Goal: Contribute content: Contribute content

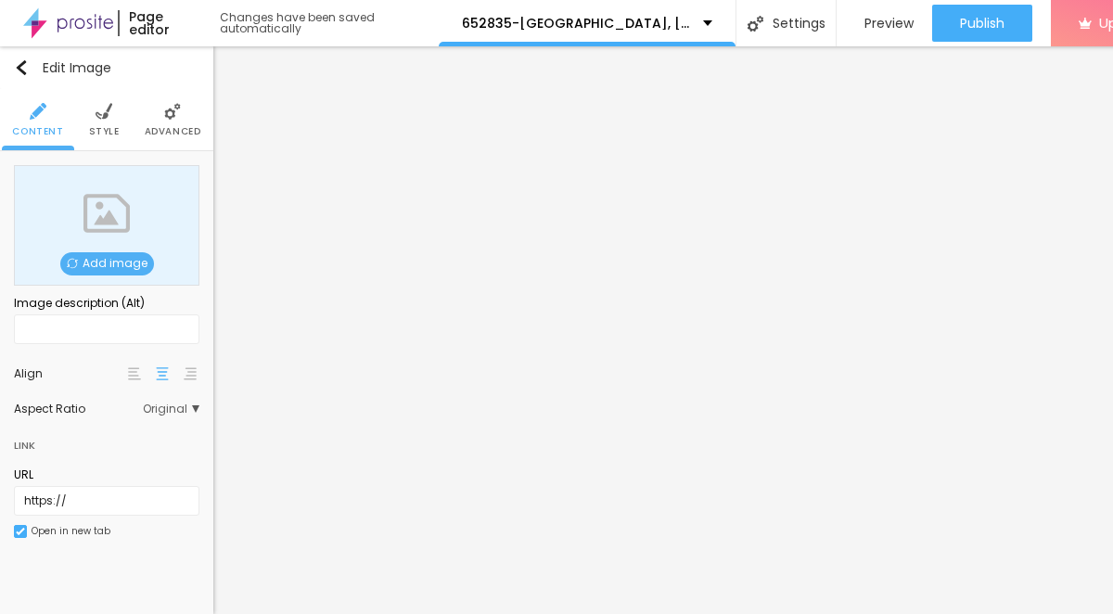
click at [114, 267] on span "Add image" at bounding box center [107, 263] width 94 height 23
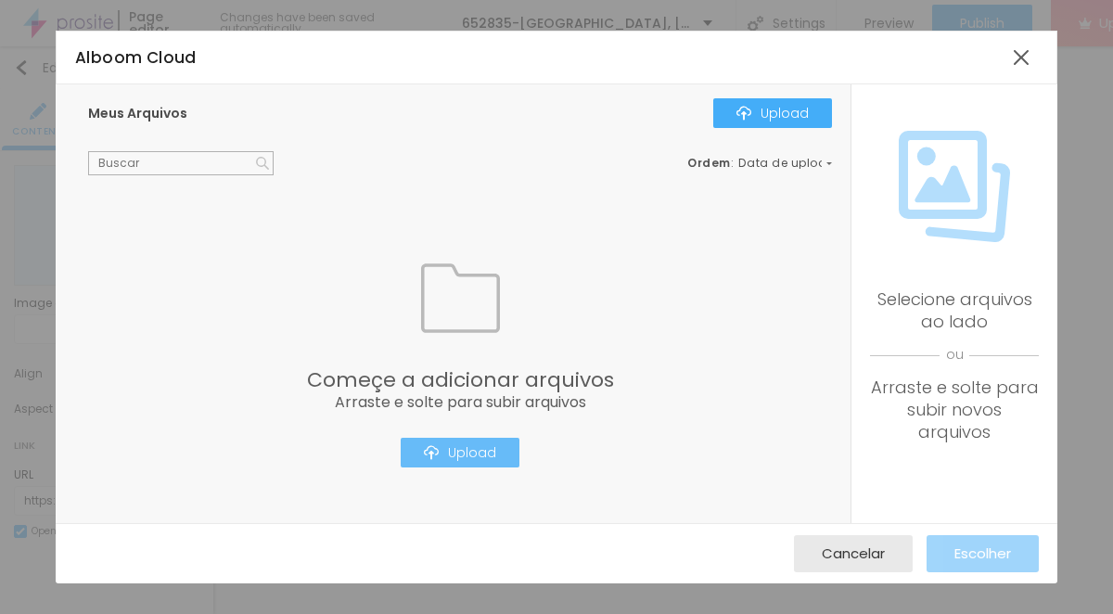
click at [484, 445] on div "Upload" at bounding box center [460, 452] width 72 height 15
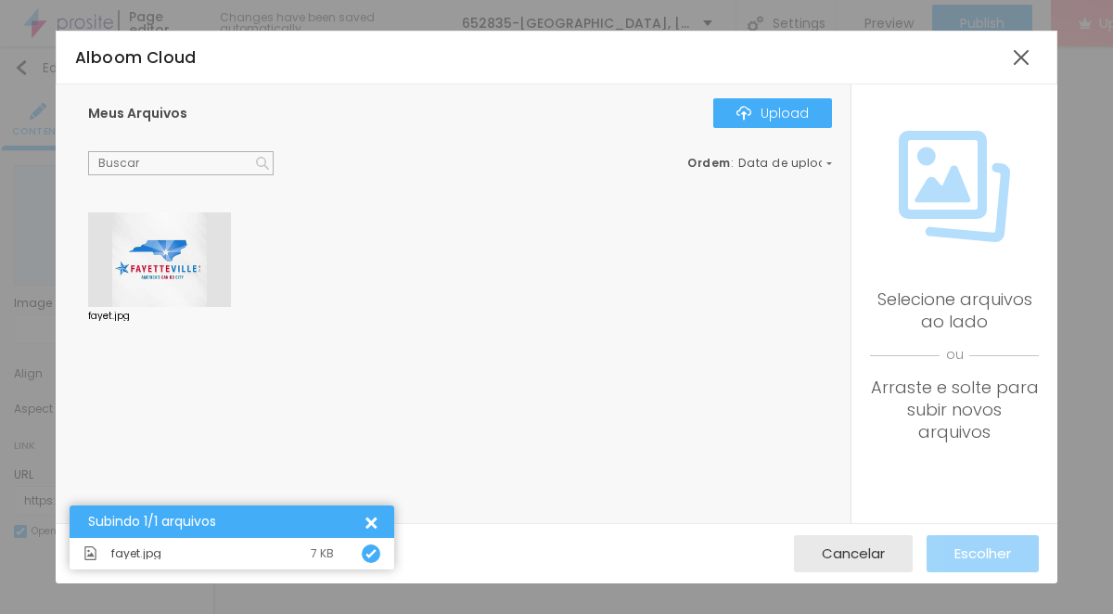
click at [160, 280] on div at bounding box center [159, 259] width 143 height 95
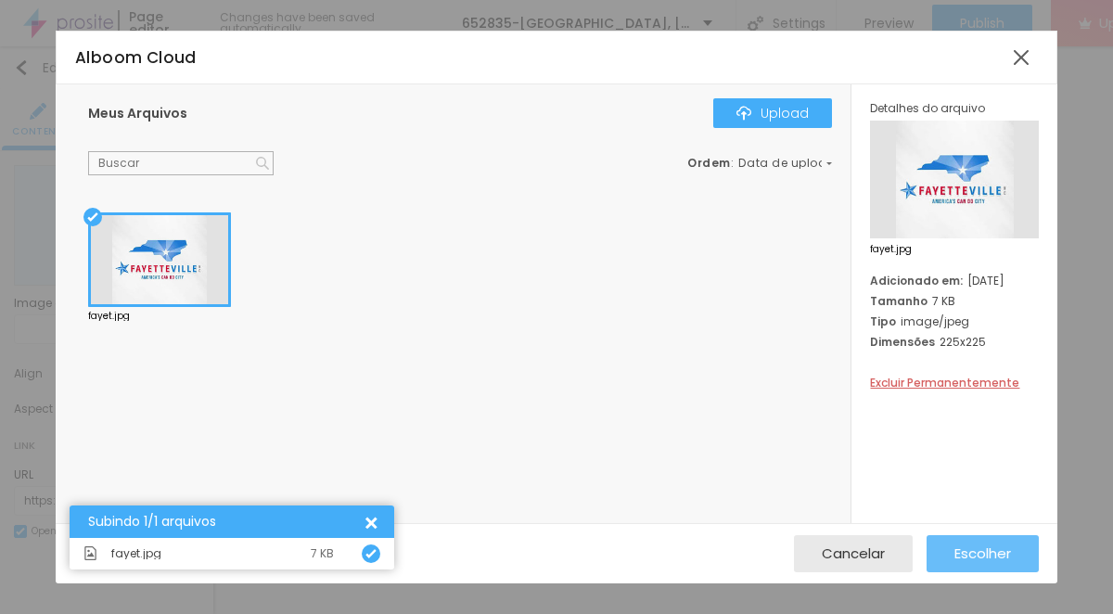
click at [1003, 552] on span "Escolher" at bounding box center [982, 553] width 57 height 16
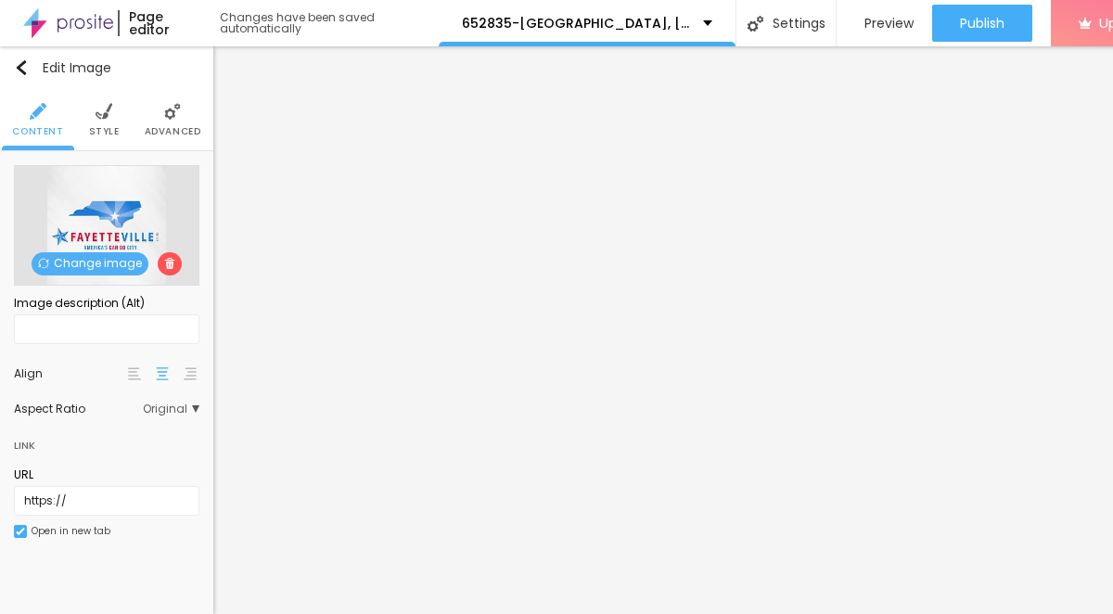
click at [114, 130] on span "Style" at bounding box center [104, 131] width 31 height 9
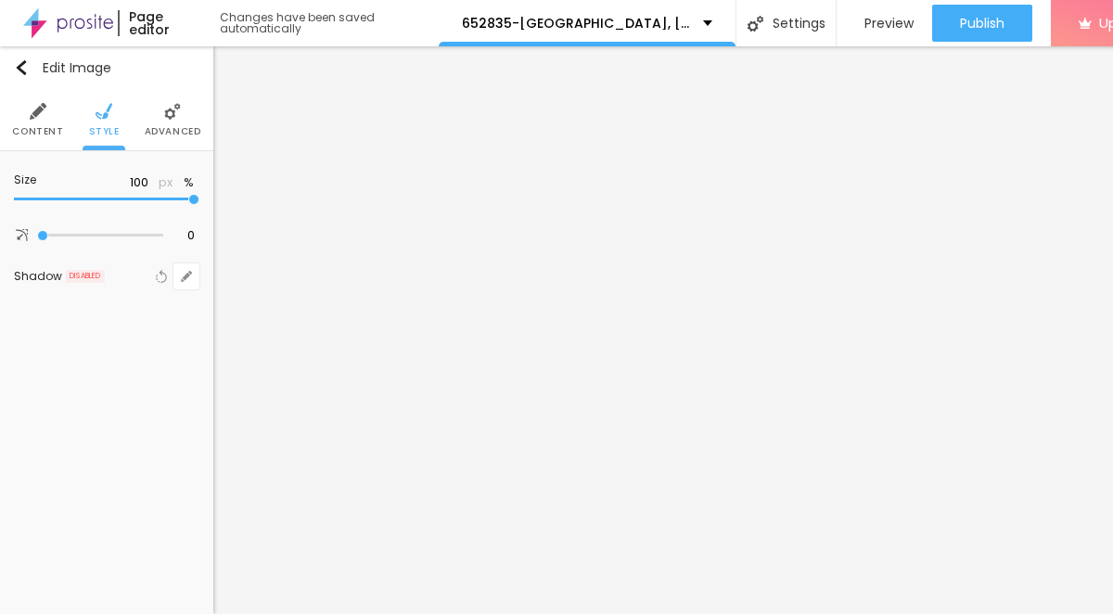
type input "95"
type input "40"
type input "35"
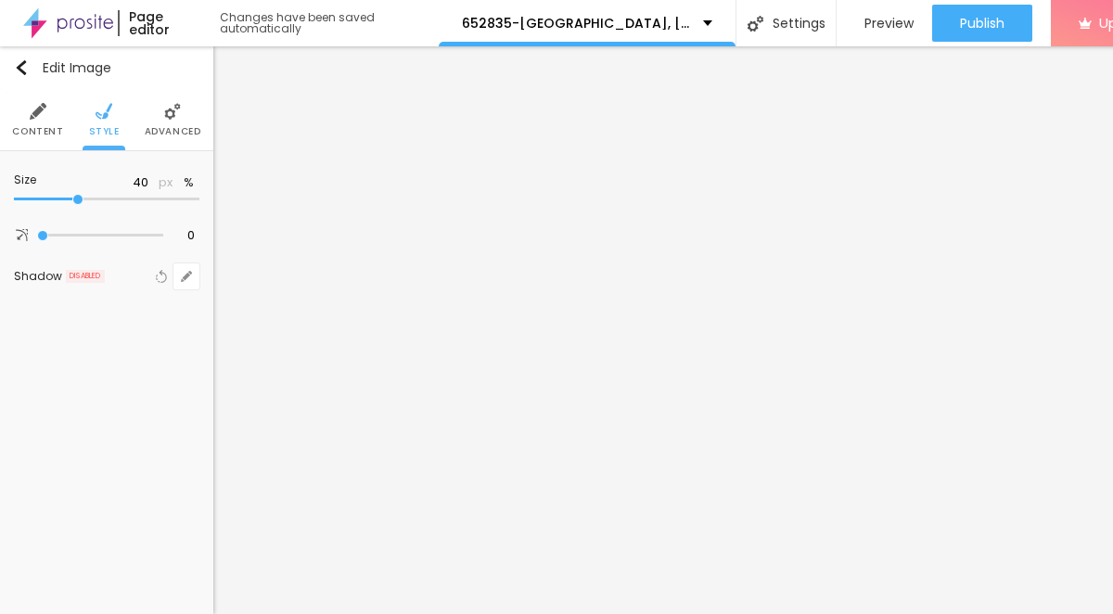
type input "35"
type input "30"
type input "25"
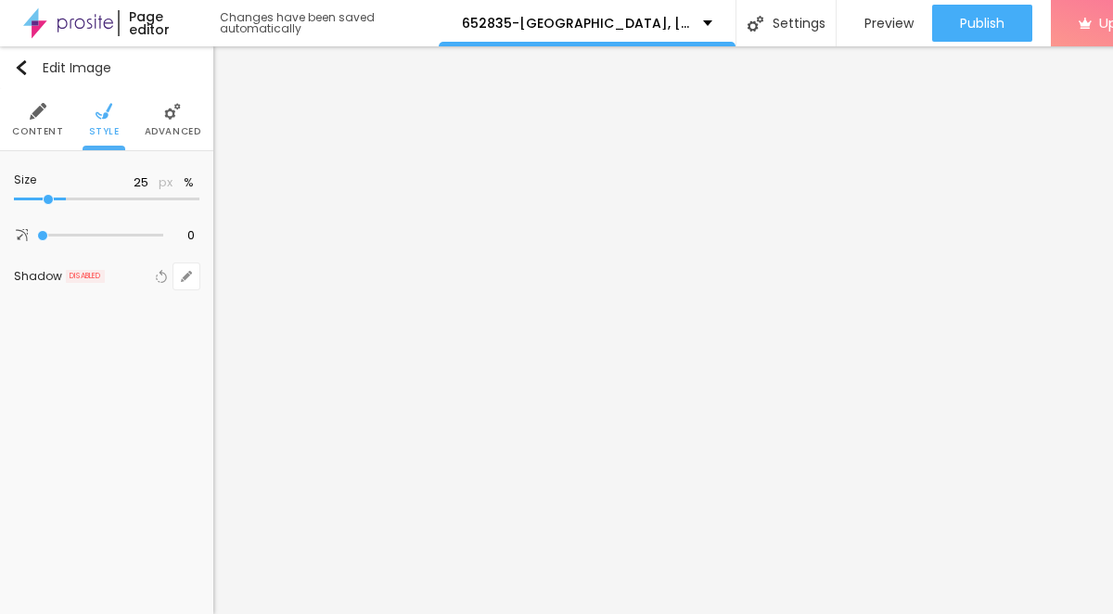
type input "20"
type input "15"
type input "10"
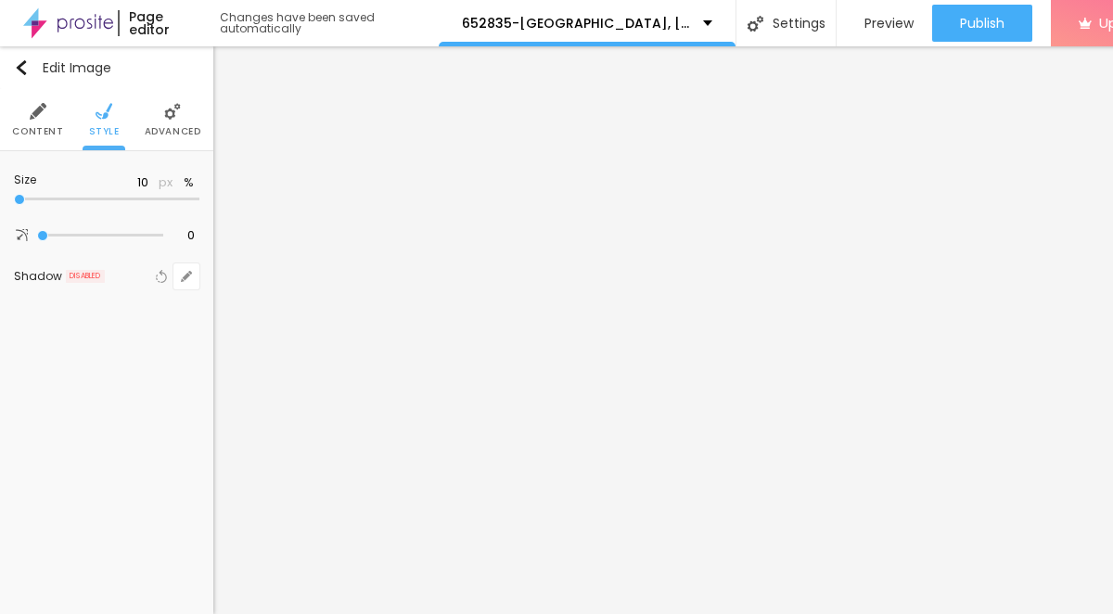
type input "10"
drag, startPoint x: 196, startPoint y: 198, endPoint x: 70, endPoint y: 196, distance: 125.2
click at [14, 208] on div at bounding box center [106, 199] width 185 height 19
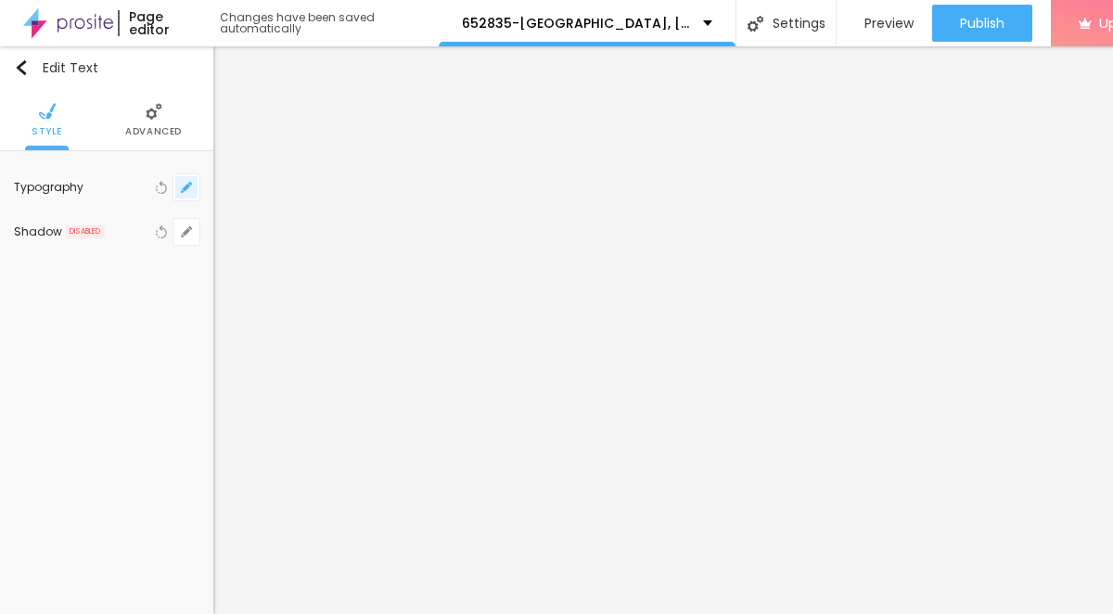
click at [191, 194] on button "button" at bounding box center [186, 187] width 26 height 26
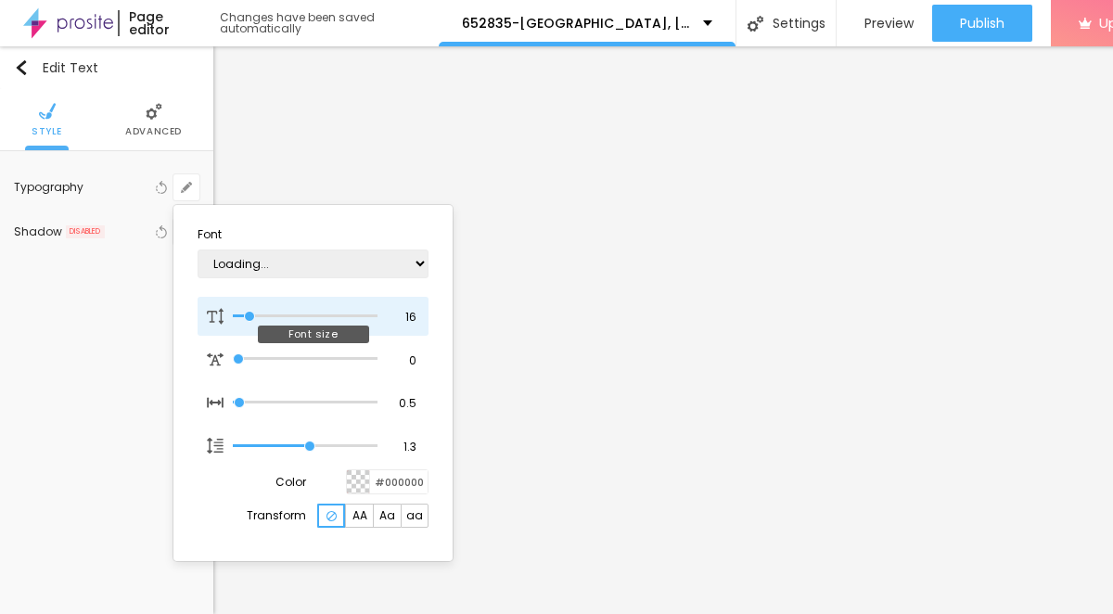
type input "1"
type input "17"
type input "1"
type input "21"
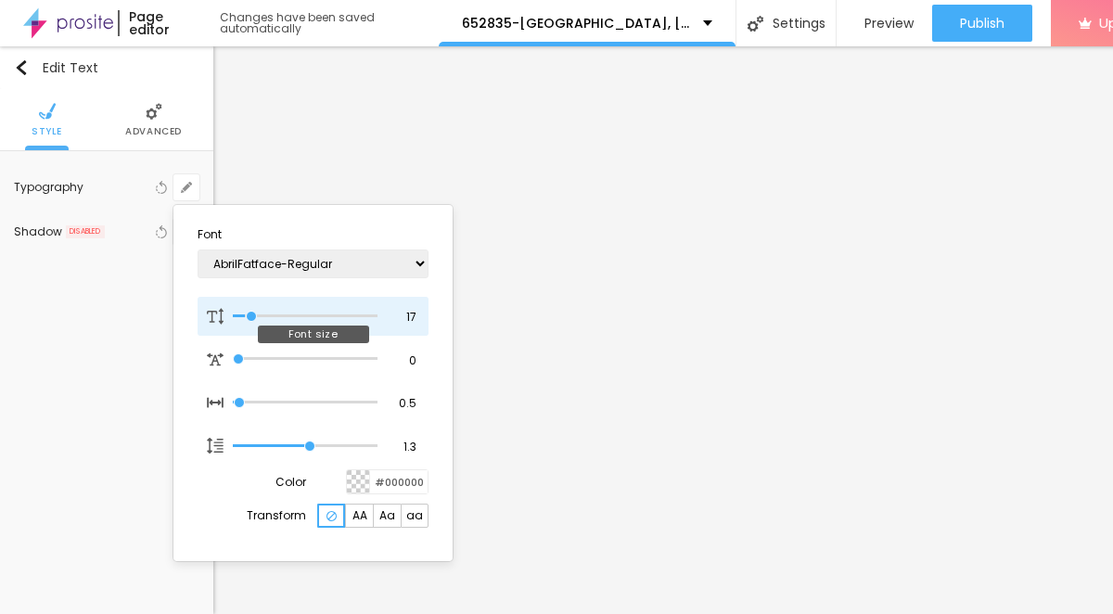
type input "21"
type input "1"
type input "24"
type input "1"
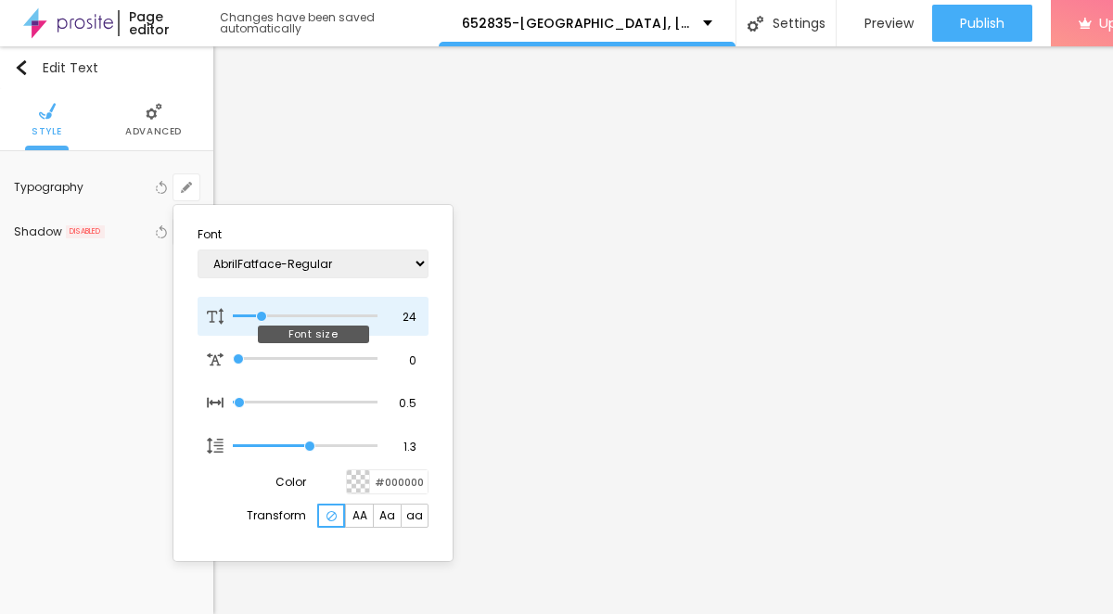
type input "25"
type input "1"
type input "28"
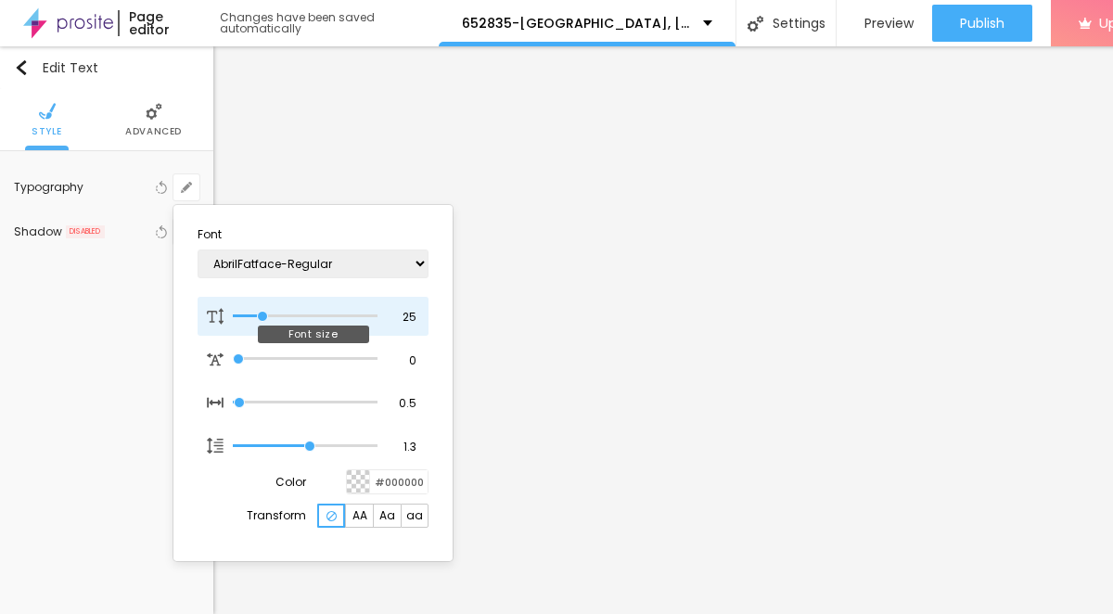
type input "1"
type input "32"
type input "1"
type input "34"
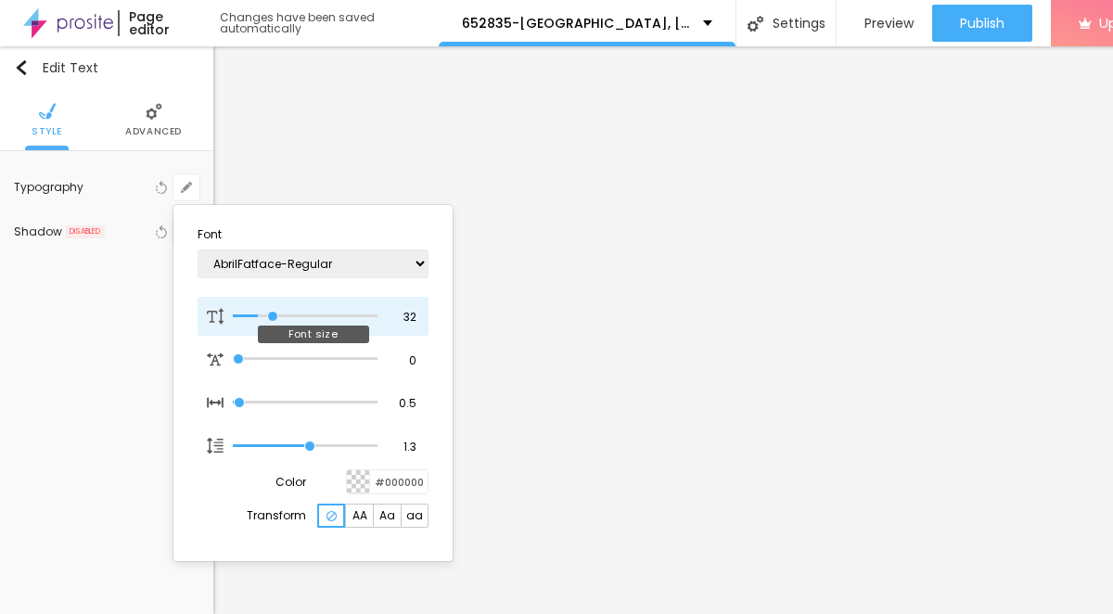
type input "34"
type input "1"
type input "35"
type input "1"
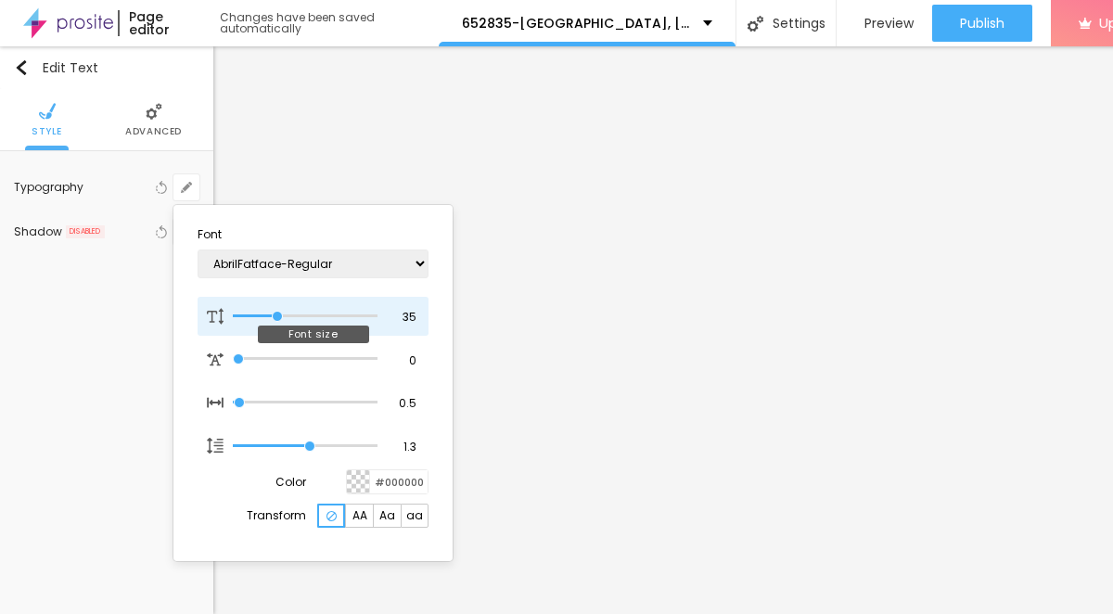
type input "34"
type input "1"
type input "33"
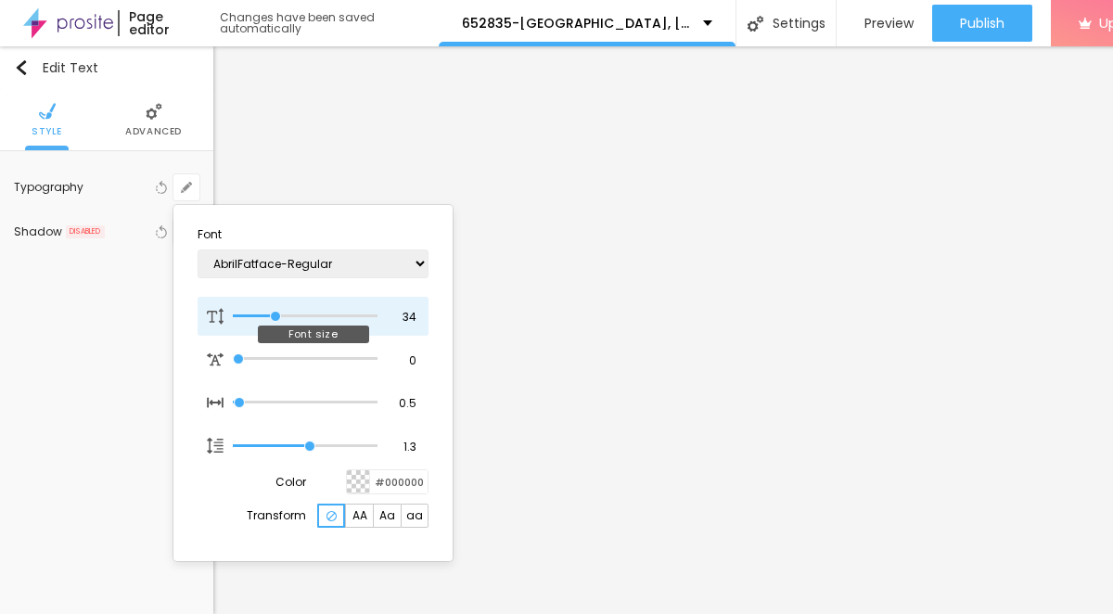
type input "1"
type input "32"
type input "1"
type input "31"
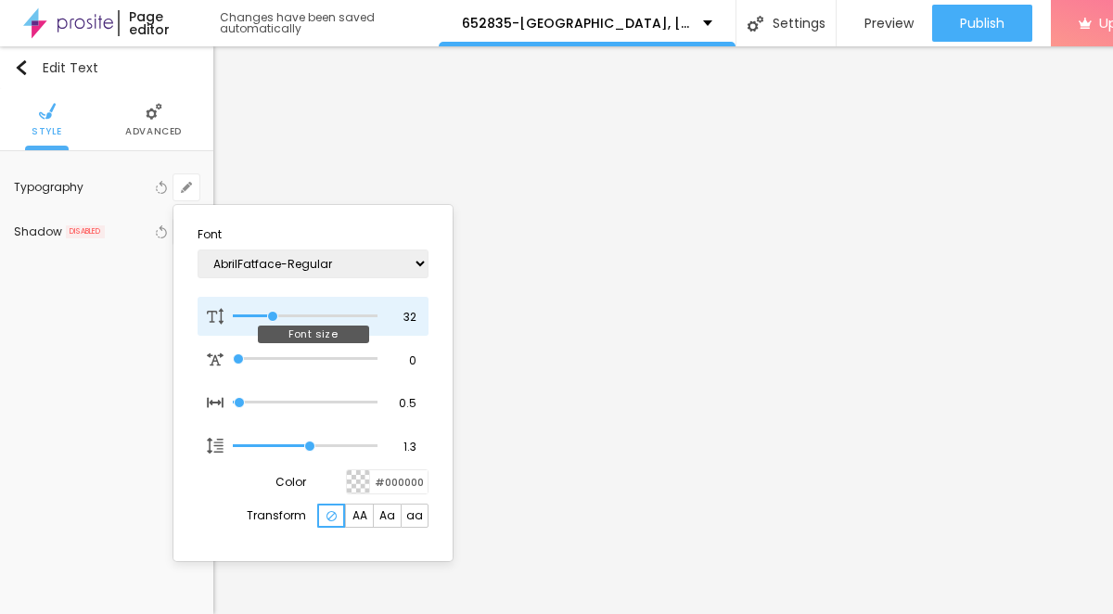
type input "31"
type input "1"
type input "30"
type input "1"
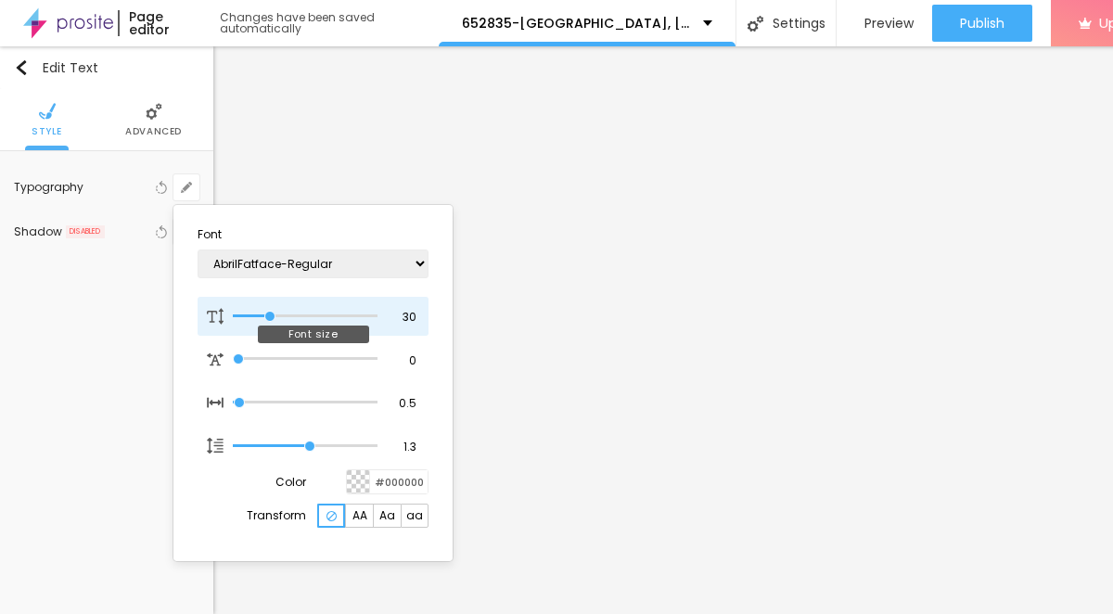
type input "29"
type input "1"
type input "28"
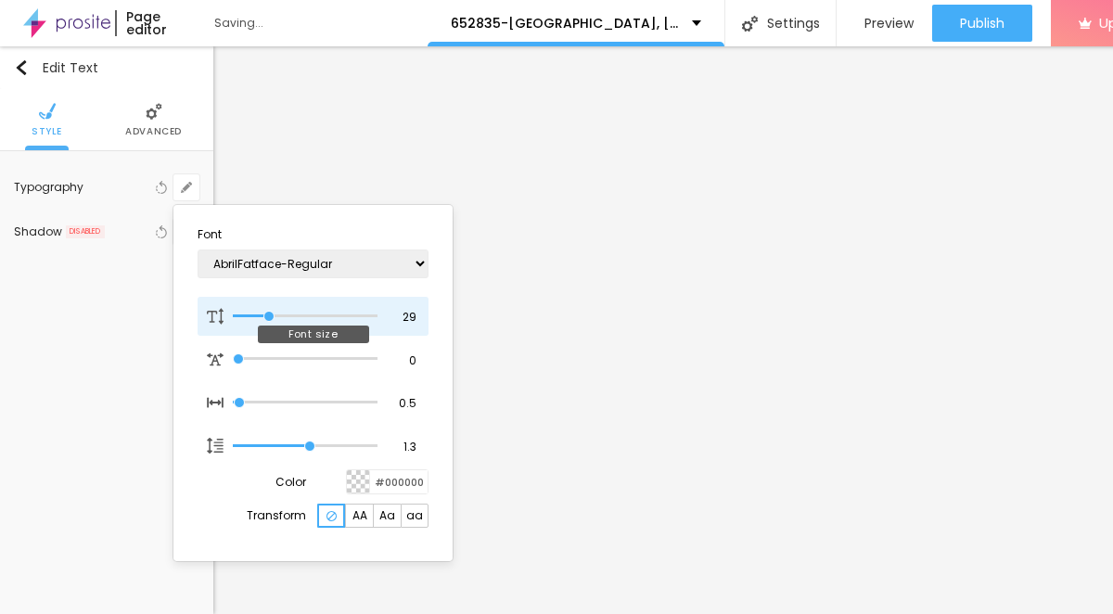
type input "1"
type input "27"
type input "1"
type input "26"
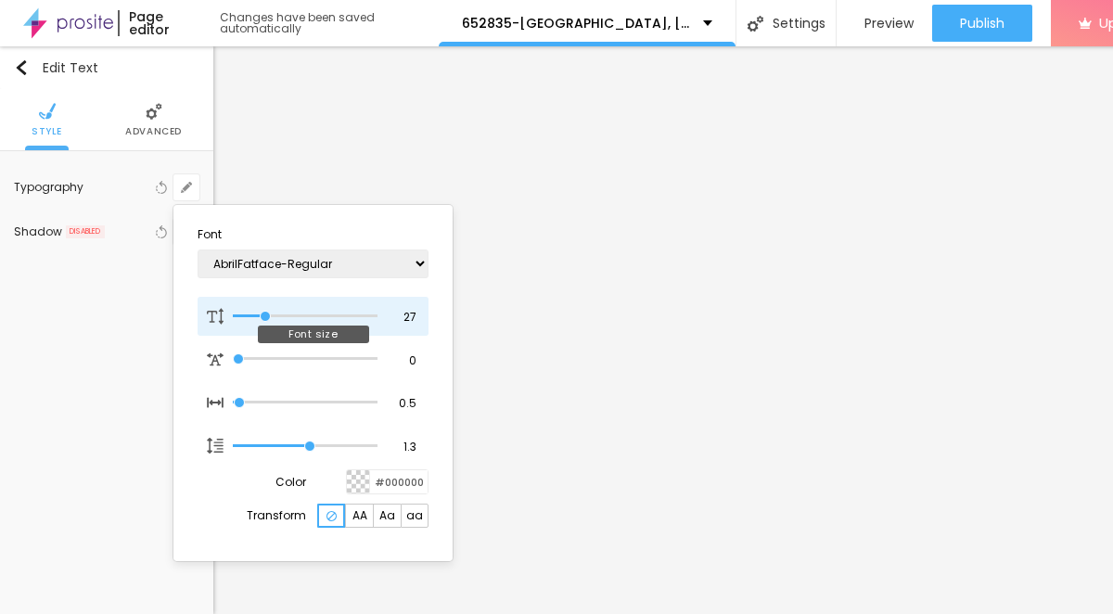
type input "26"
type input "1"
type input "25"
type input "1"
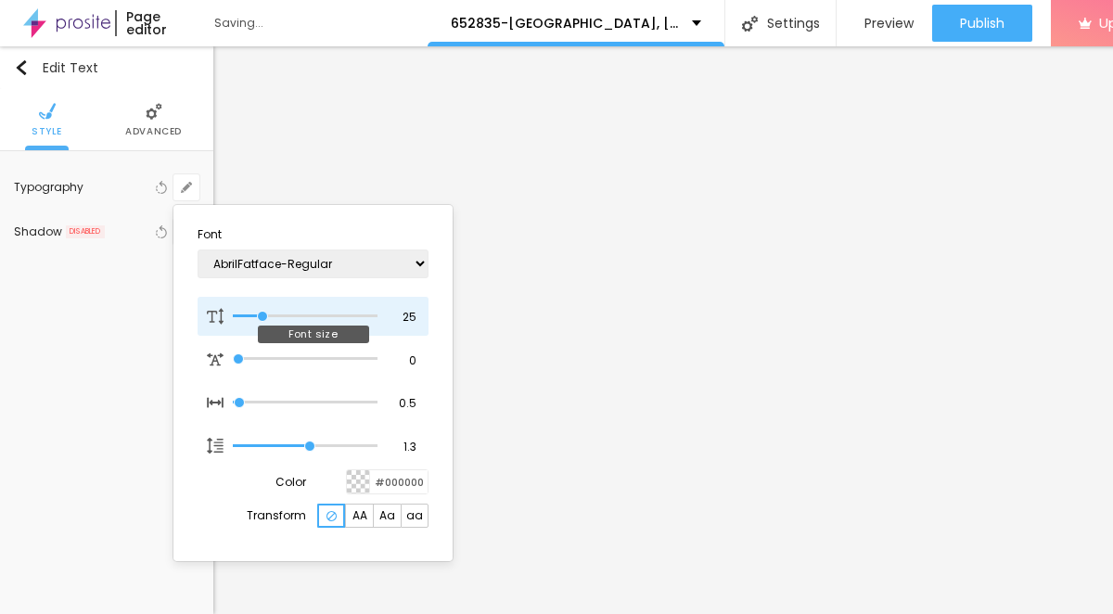
drag, startPoint x: 251, startPoint y: 313, endPoint x: 263, endPoint y: 317, distance: 12.6
type input "25"
click at [263, 317] on input "range" at bounding box center [305, 316] width 145 height 9
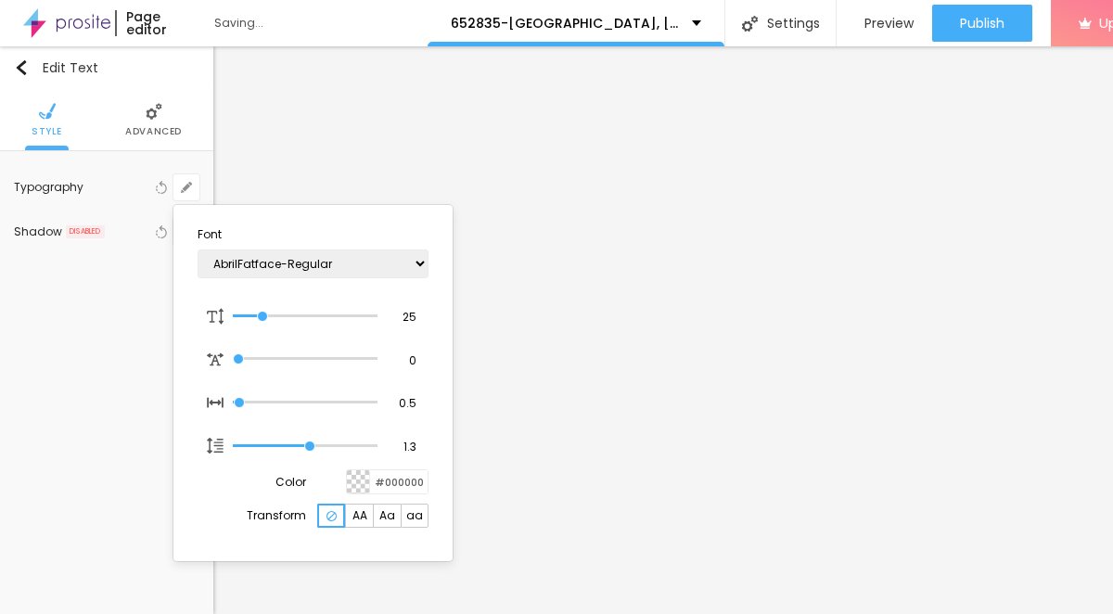
type input "1"
click at [643, 460] on div at bounding box center [556, 307] width 1113 height 614
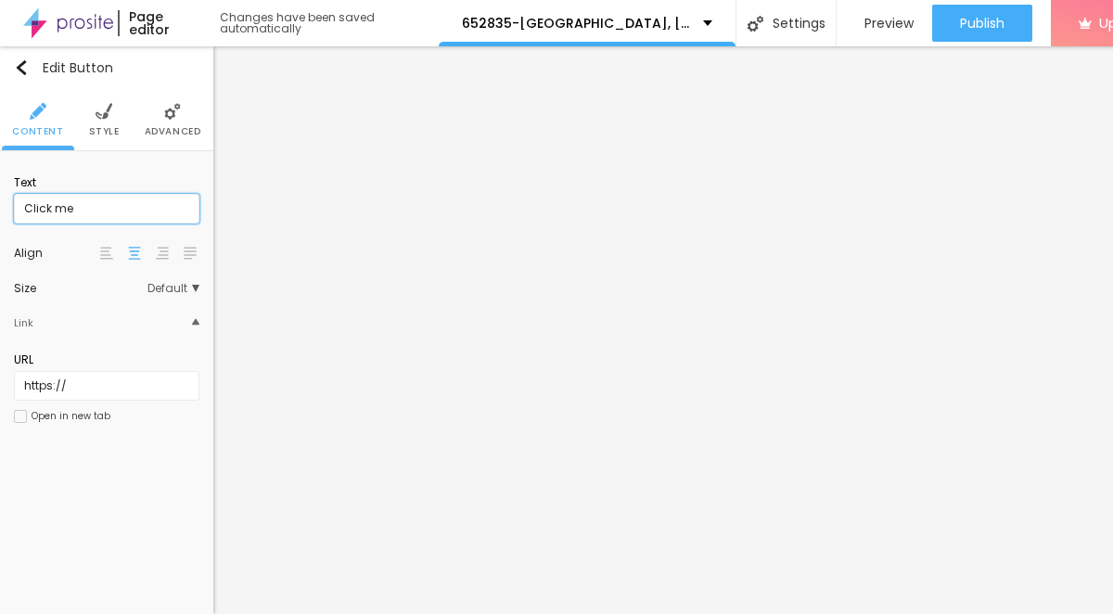
drag, startPoint x: 134, startPoint y: 214, endPoint x: 19, endPoint y: 206, distance: 115.3
click at [19, 206] on input "Click me" at bounding box center [106, 209] width 185 height 30
paste input "→ VIEW DOCUMENT HERE"
type input "→ VIEW DOCUMENT HERE"
click at [102, 127] on span "Style" at bounding box center [104, 131] width 31 height 9
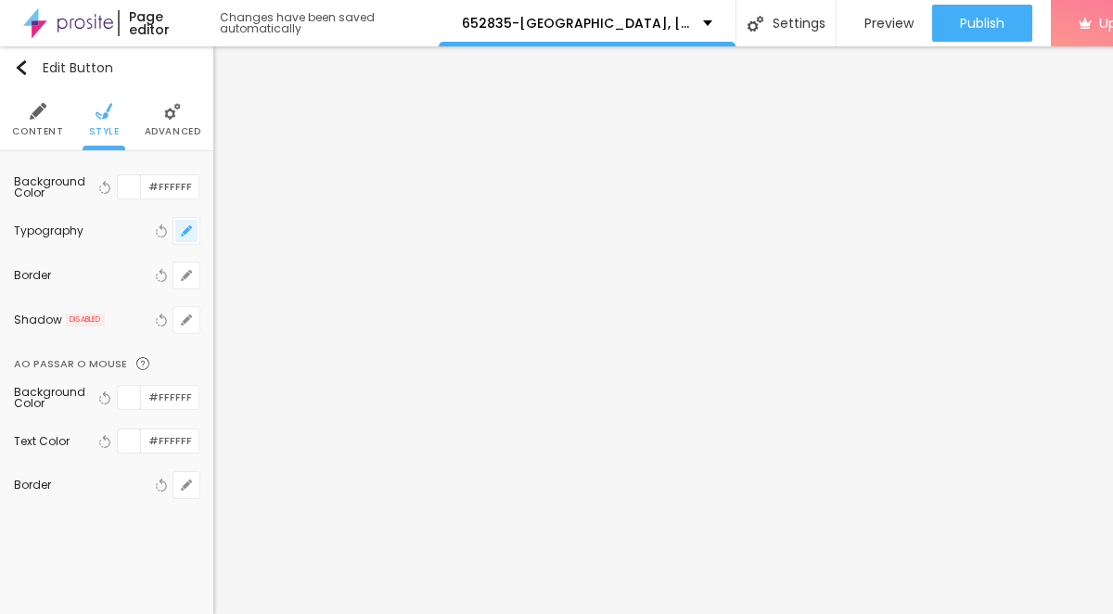
click at [187, 239] on button "button" at bounding box center [186, 231] width 26 height 26
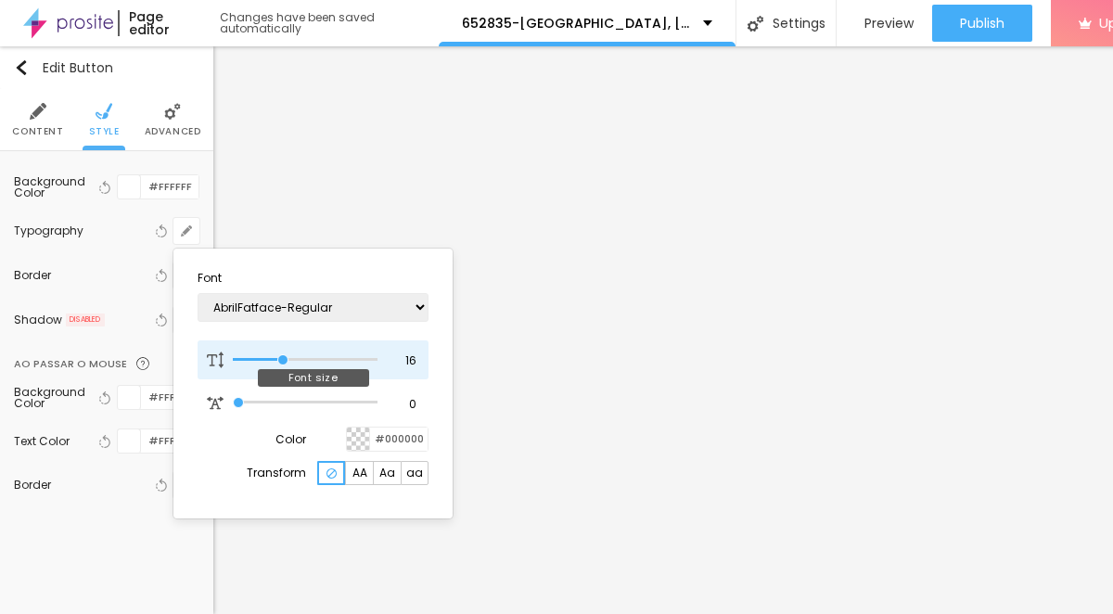
type input "17"
type input "18"
type input "19"
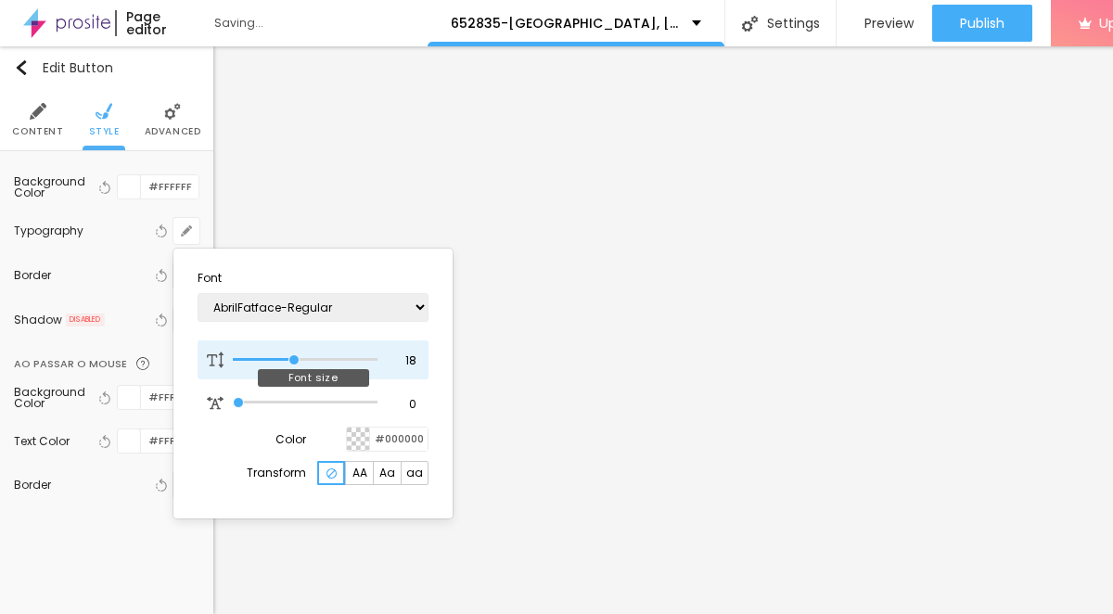
type input "19"
type input "20"
type input "21"
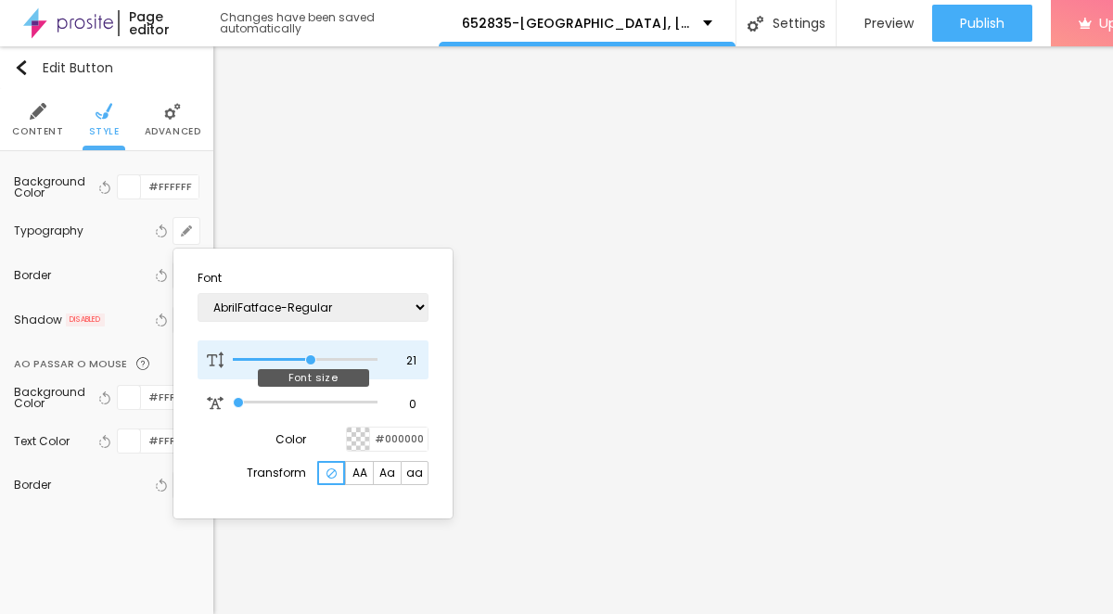
type input "22"
drag, startPoint x: 283, startPoint y: 357, endPoint x: 314, endPoint y: 364, distance: 32.4
type input "22"
click at [314, 364] on input "range" at bounding box center [305, 359] width 145 height 9
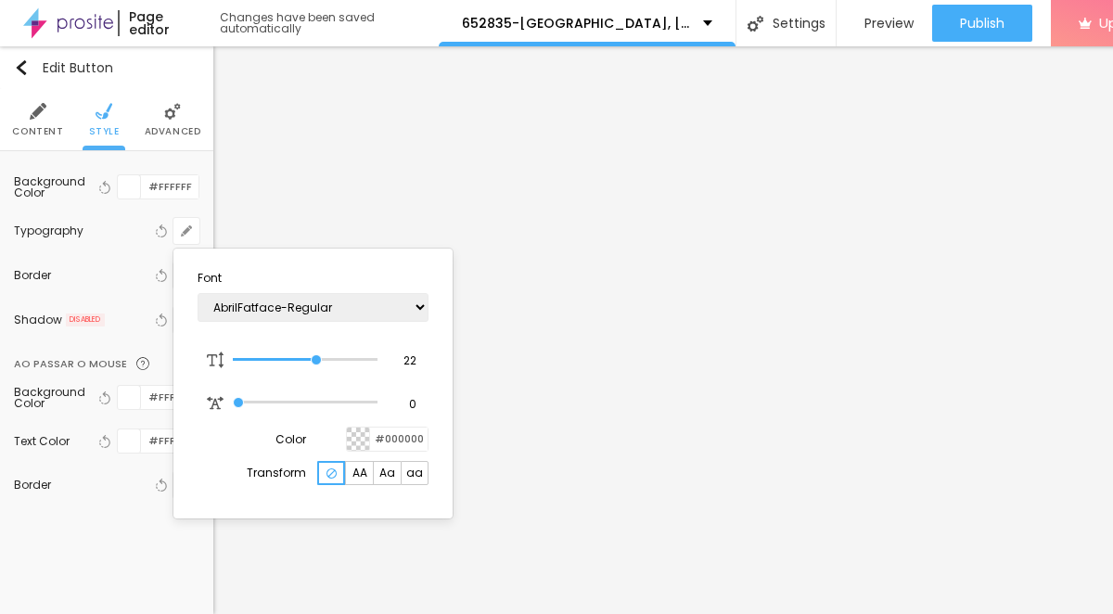
click at [777, 502] on div at bounding box center [556, 307] width 1113 height 614
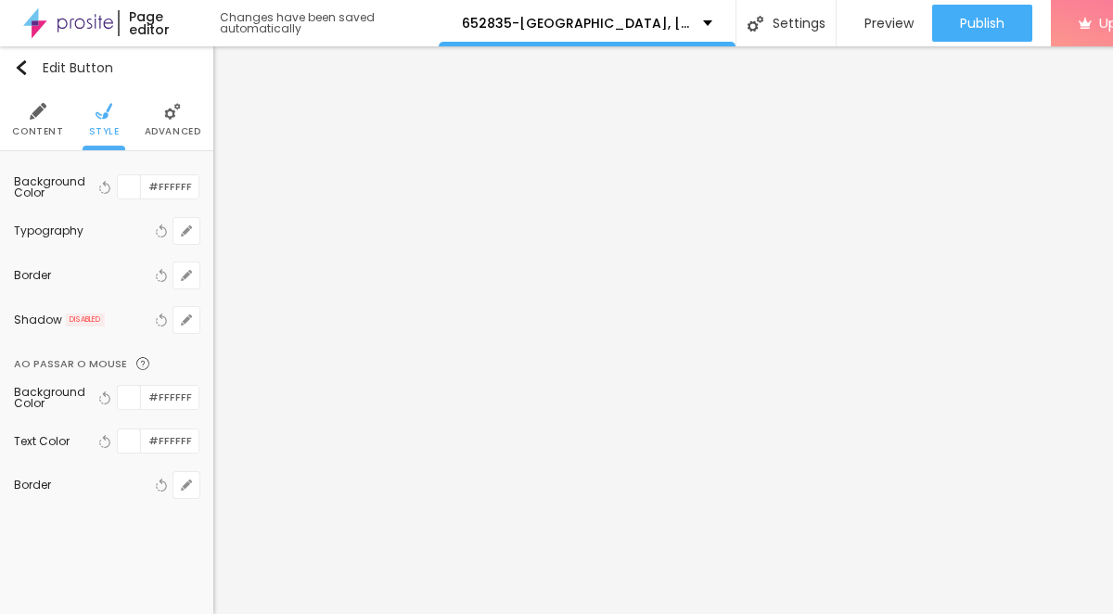
click at [44, 129] on span "Content" at bounding box center [37, 131] width 51 height 9
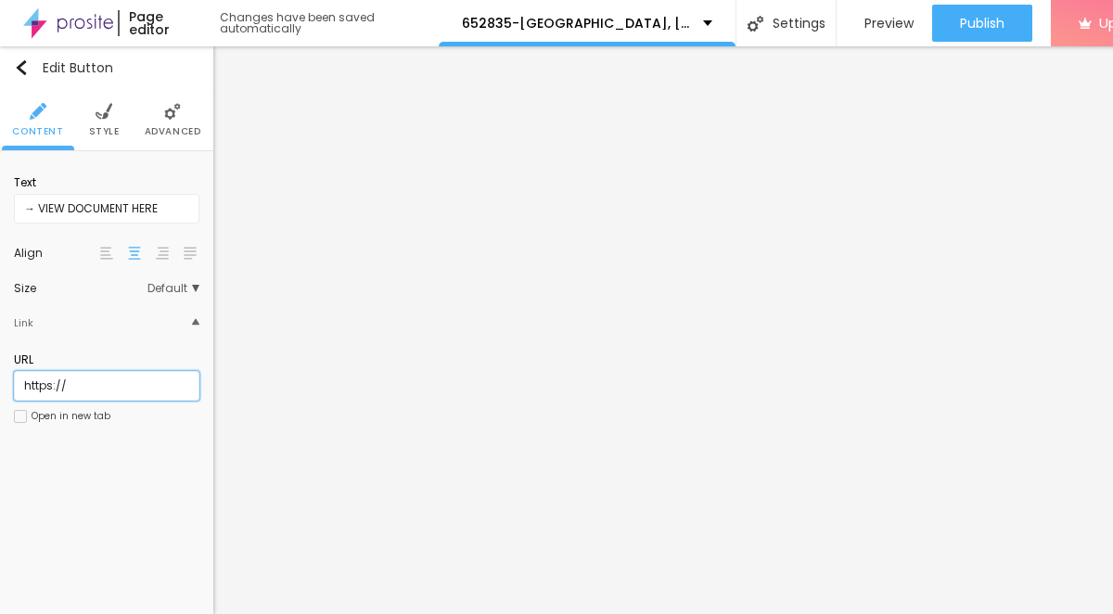
click at [82, 389] on input "https://" at bounding box center [106, 386] width 185 height 30
paste input "[DOMAIN_NAME]"
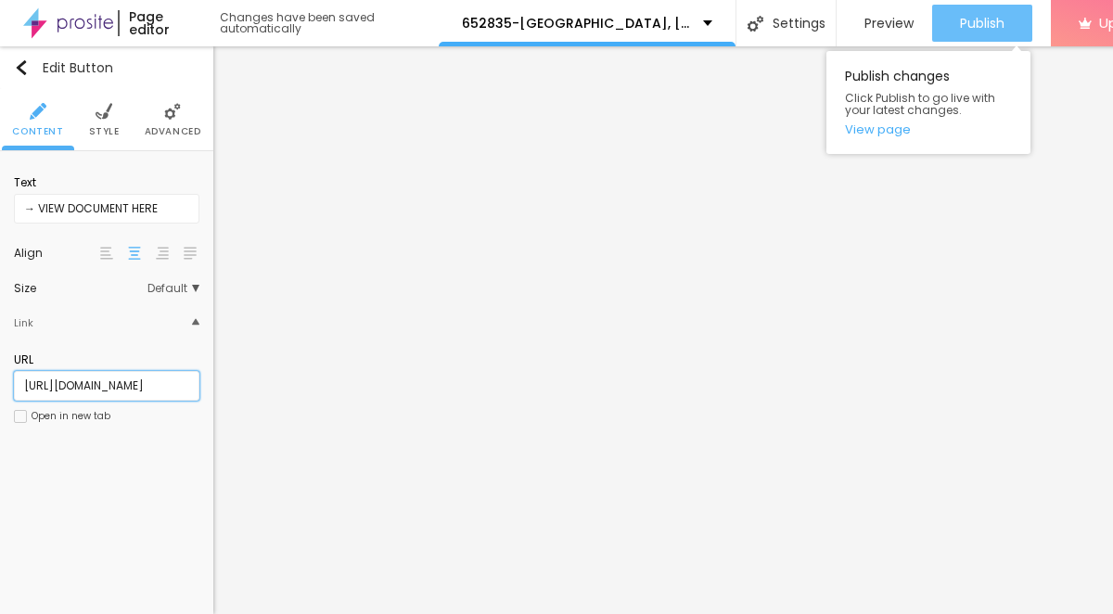
type input "[URL][DOMAIN_NAME]"
click at [981, 9] on div "Publish" at bounding box center [982, 23] width 45 height 37
